Goal: Task Accomplishment & Management: Manage account settings

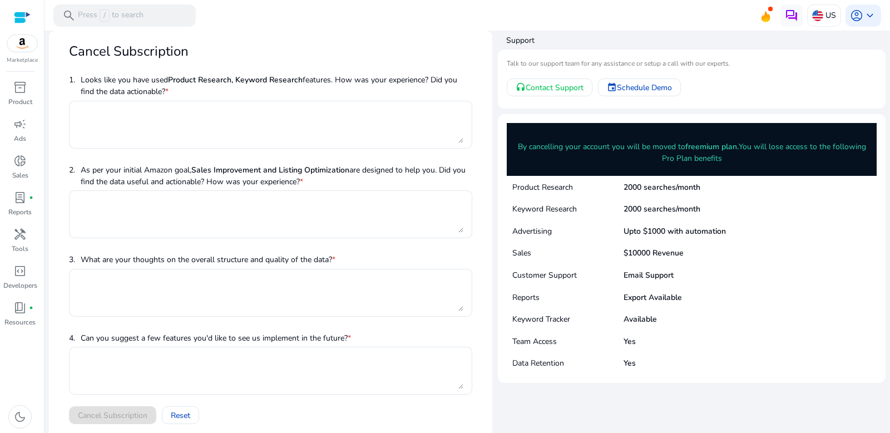
click at [206, 99] on span "1. Looks like you have used Product Research, Keyword Research features. How wa…" at bounding box center [270, 85] width 403 height 31
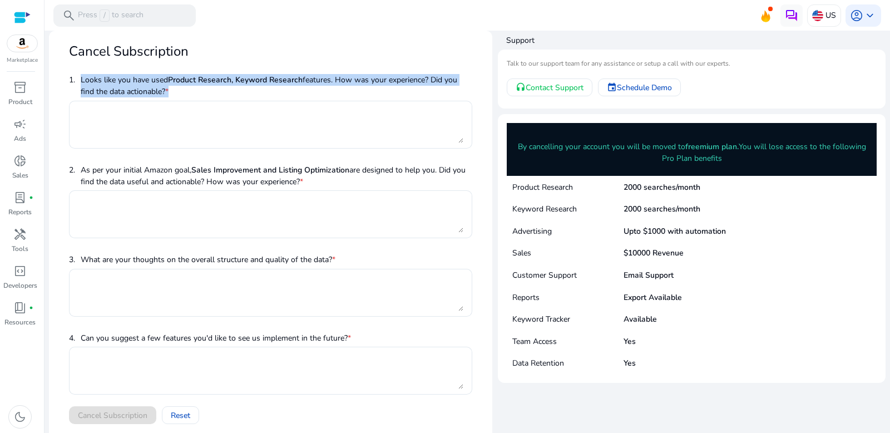
click at [206, 99] on span "1. Looks like you have used Product Research, Keyword Research features. How wa…" at bounding box center [270, 85] width 403 height 31
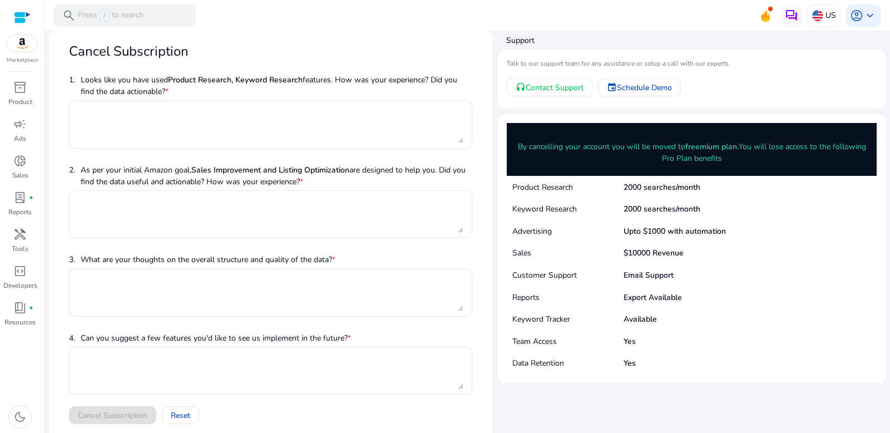
click at [272, 73] on span "1. Looks like you have used Product Research, Keyword Research features. How wa…" at bounding box center [270, 85] width 403 height 31
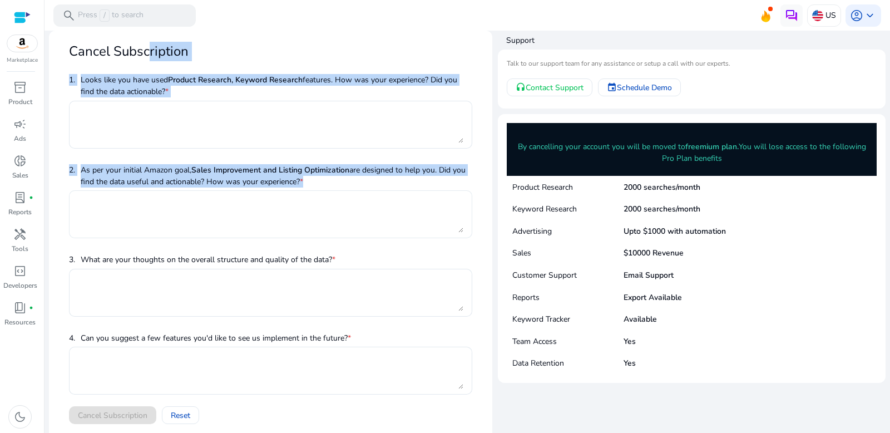
drag, startPoint x: 140, startPoint y: 47, endPoint x: 145, endPoint y: 202, distance: 155.3
click at [144, 205] on mat-card "Cancel Subscription 1. Looks like you have used Product Research, Keyword Resea…" at bounding box center [271, 237] width 444 height 413
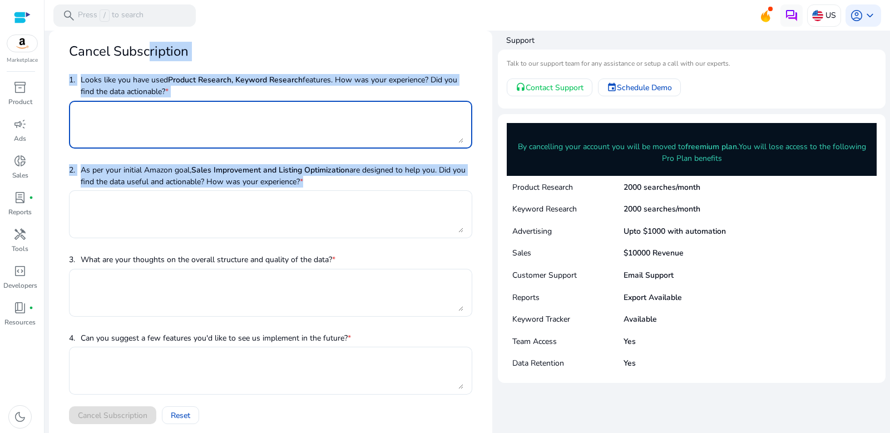
click at [188, 114] on textarea at bounding box center [271, 124] width 386 height 37
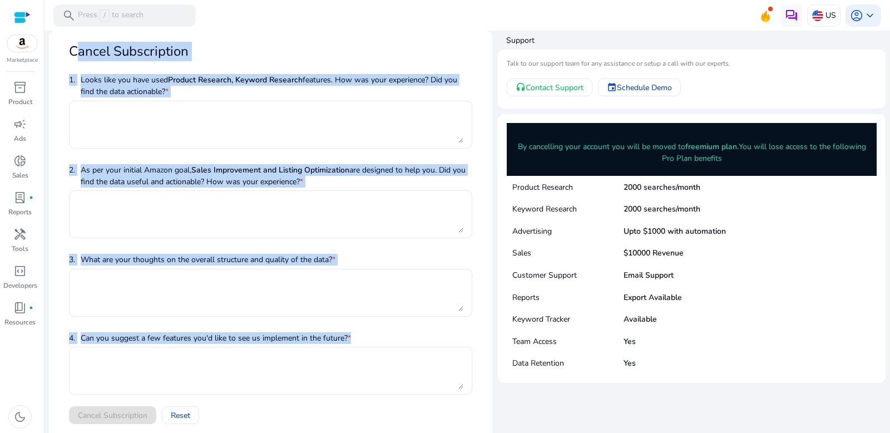
drag, startPoint x: 63, startPoint y: 47, endPoint x: 432, endPoint y: 373, distance: 492.1
click at [432, 376] on mat-card "Cancel Subscription 1. Looks like you have used Product Research, Keyword Resea…" at bounding box center [271, 237] width 444 height 413
